Goal: Find specific page/section: Find specific page/section

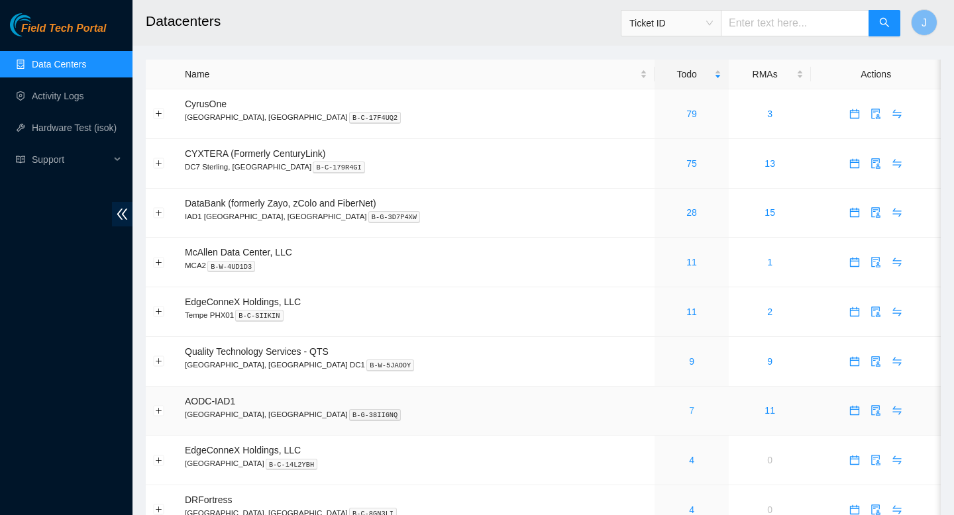
click at [689, 416] on link "7" at bounding box center [691, 410] width 5 height 11
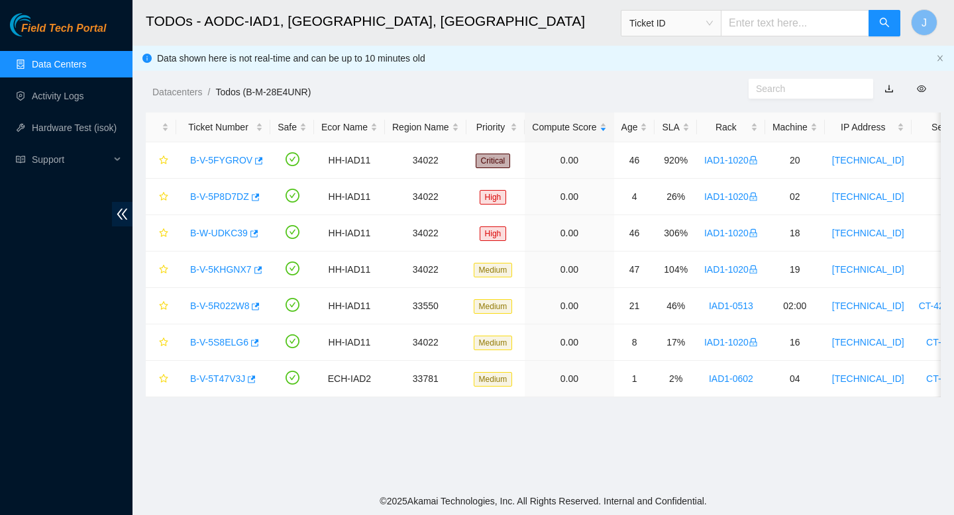
click at [81, 69] on link "Data Centers" at bounding box center [59, 64] width 54 height 11
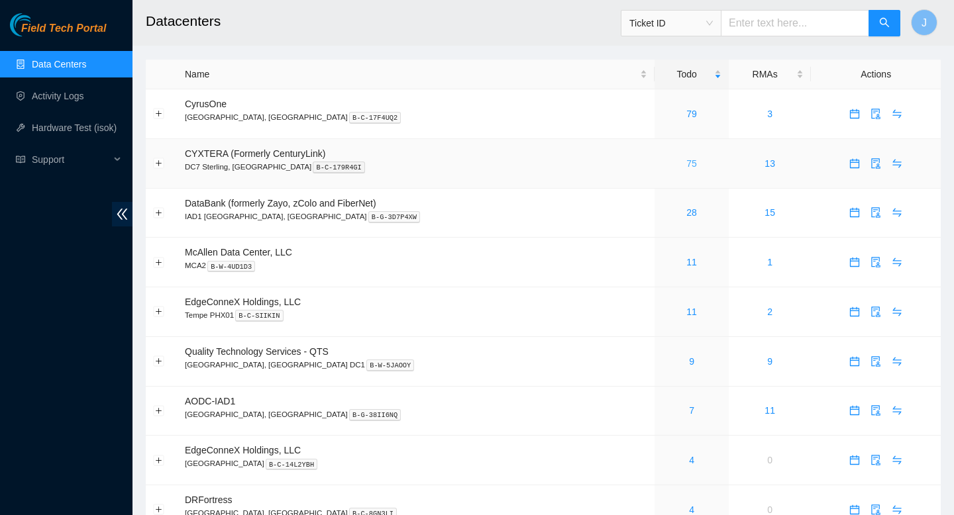
click at [686, 166] on link "75" at bounding box center [691, 163] width 11 height 11
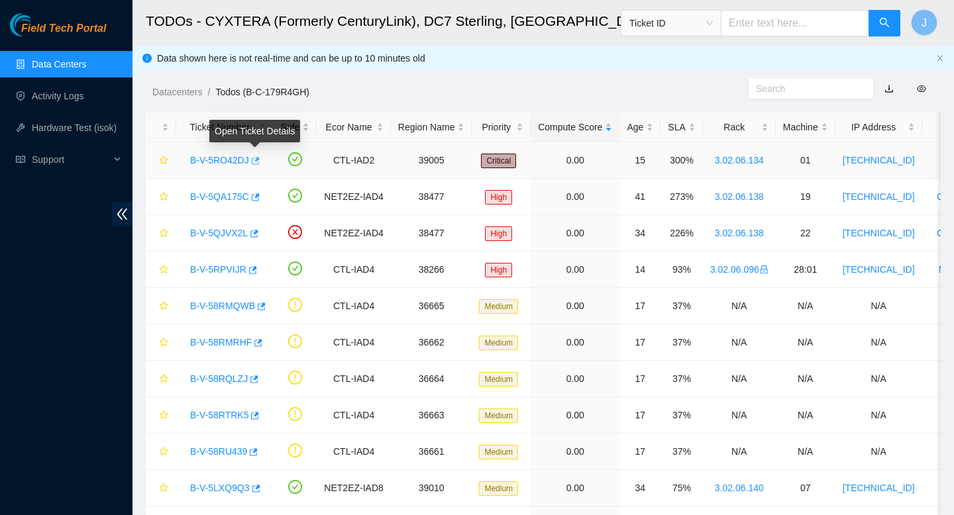
click at [257, 163] on icon "button" at bounding box center [254, 160] width 9 height 9
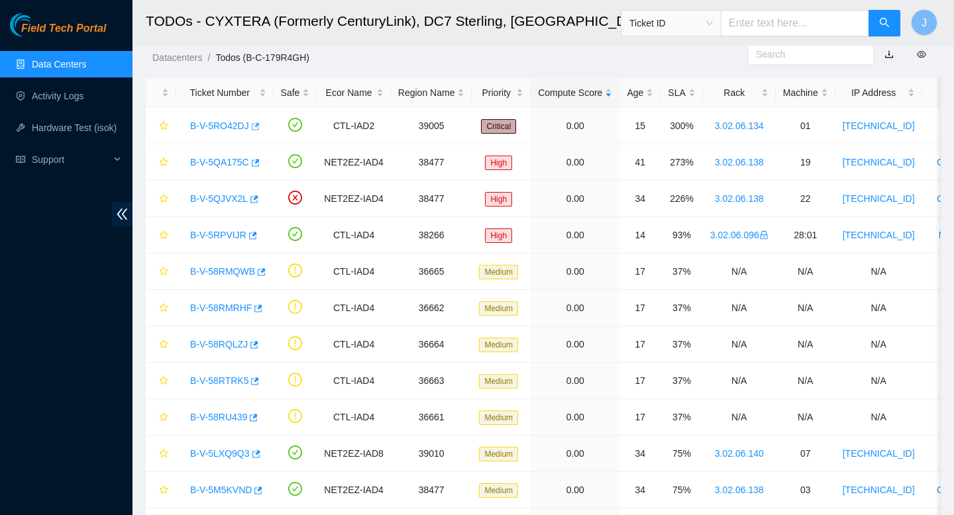
scroll to position [34, 0]
click at [64, 70] on link "Data Centers" at bounding box center [59, 64] width 54 height 11
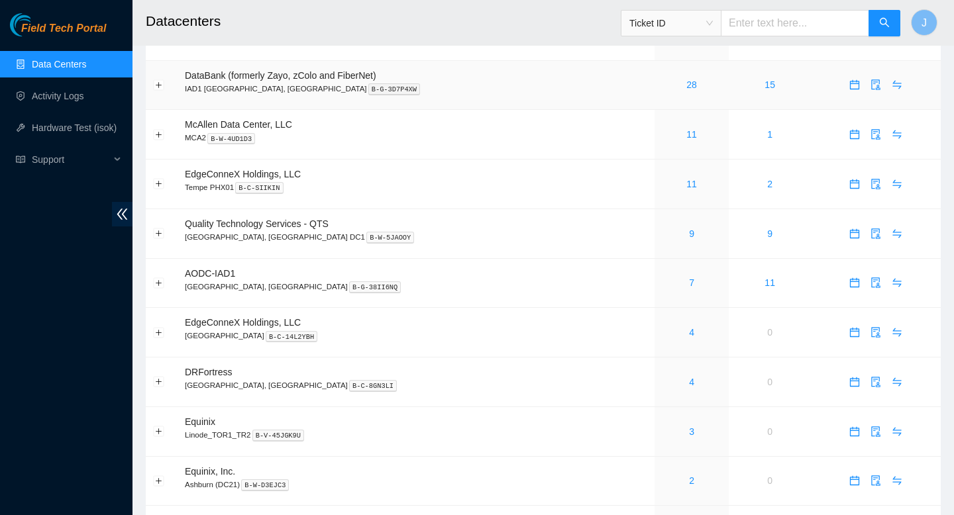
scroll to position [129, 0]
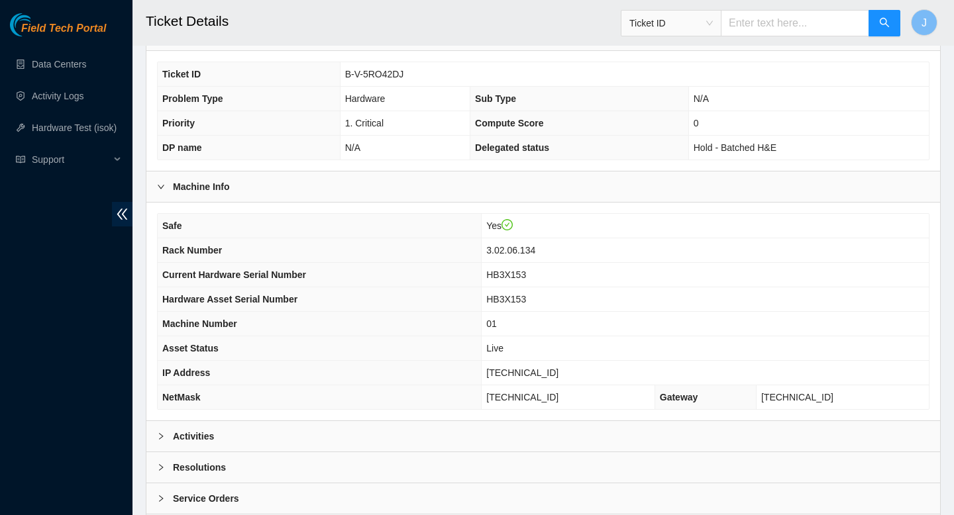
scroll to position [369, 0]
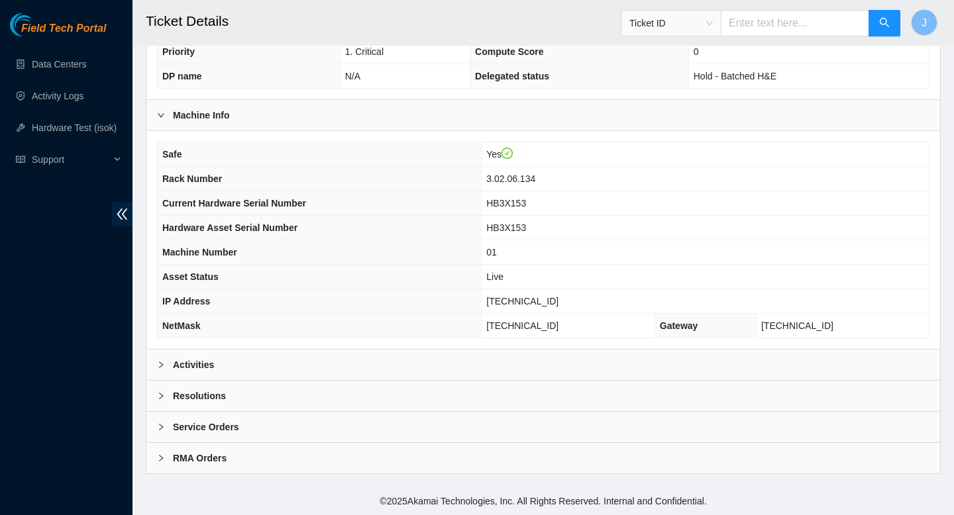
click at [291, 372] on div "Activities" at bounding box center [543, 365] width 794 height 30
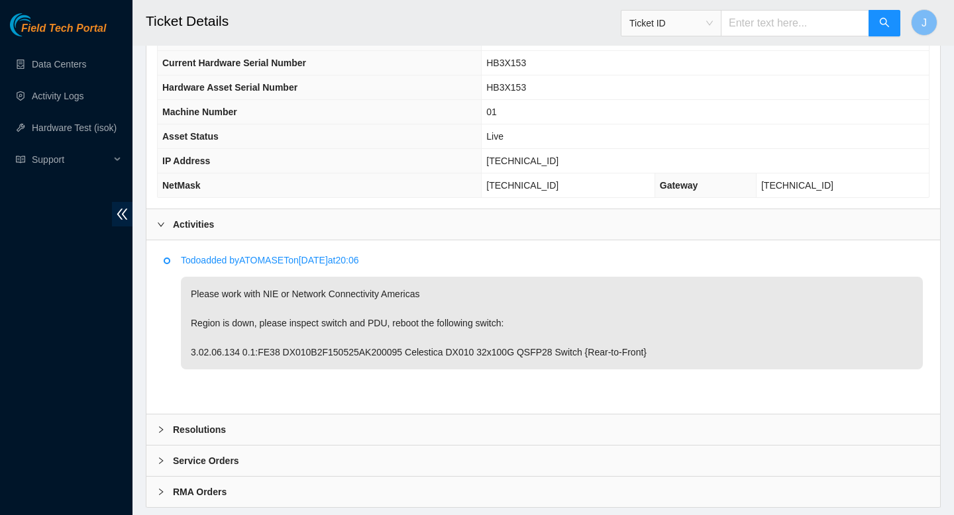
scroll to position [506, 0]
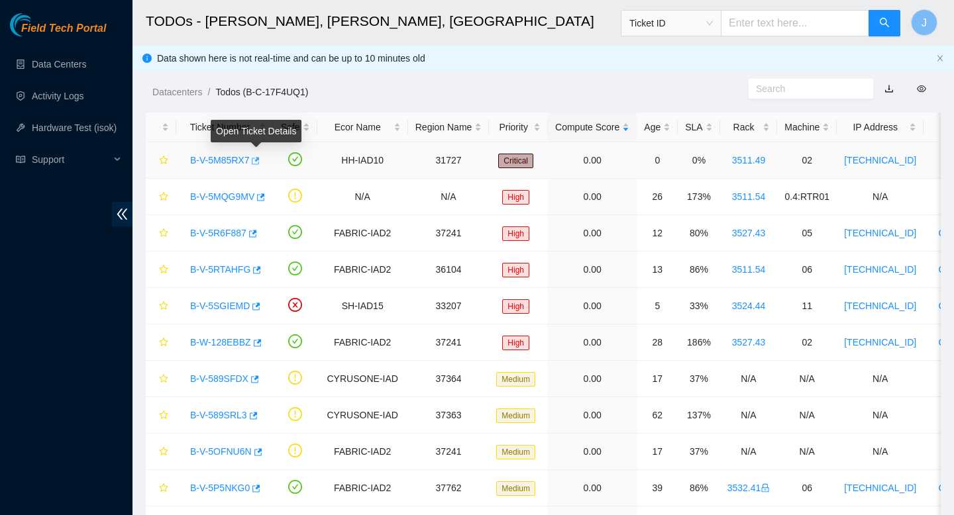
click at [259, 166] on span "button" at bounding box center [254, 161] width 9 height 11
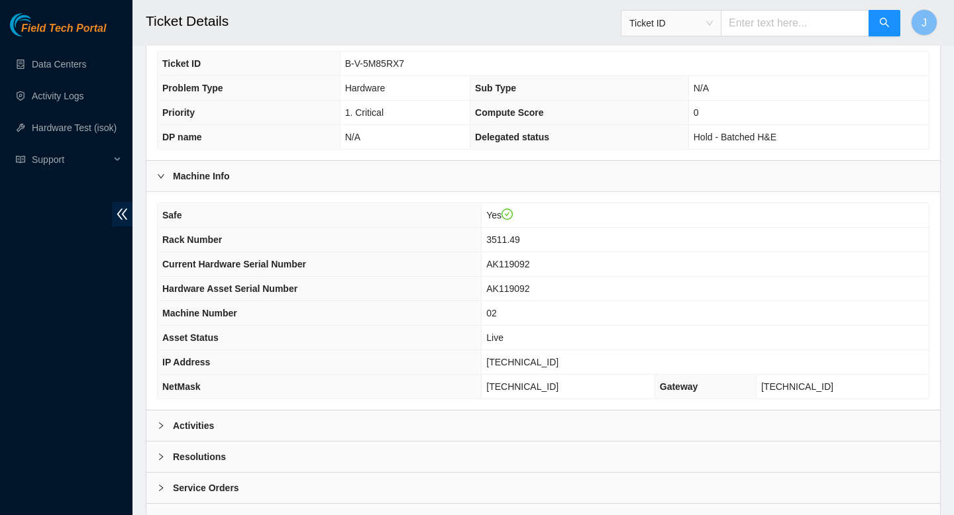
scroll to position [340, 0]
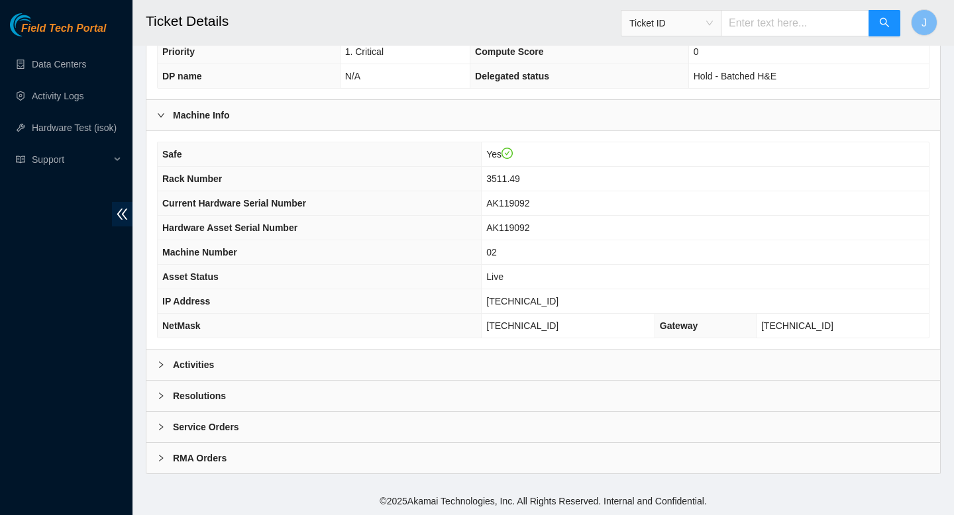
click at [308, 363] on div "Activities" at bounding box center [543, 365] width 794 height 30
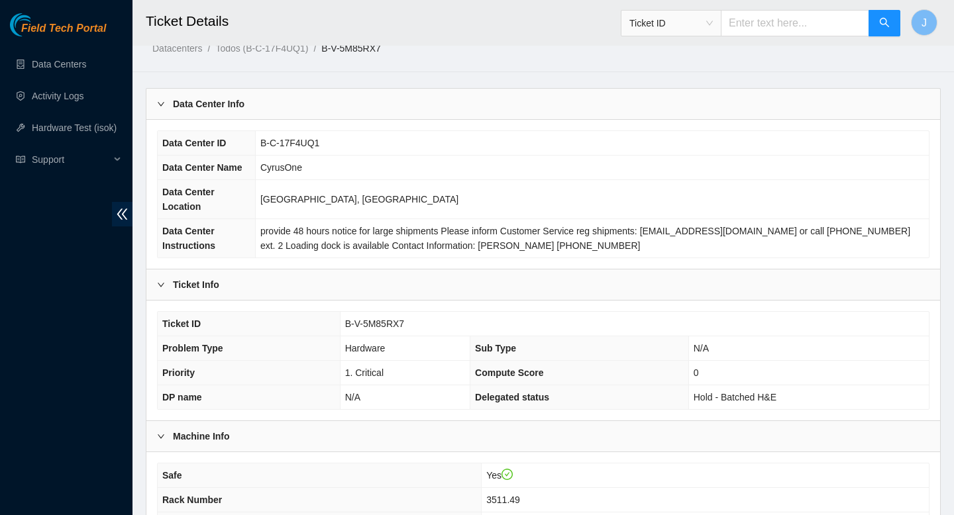
scroll to position [0, 0]
